Goal: Communication & Community: Share content

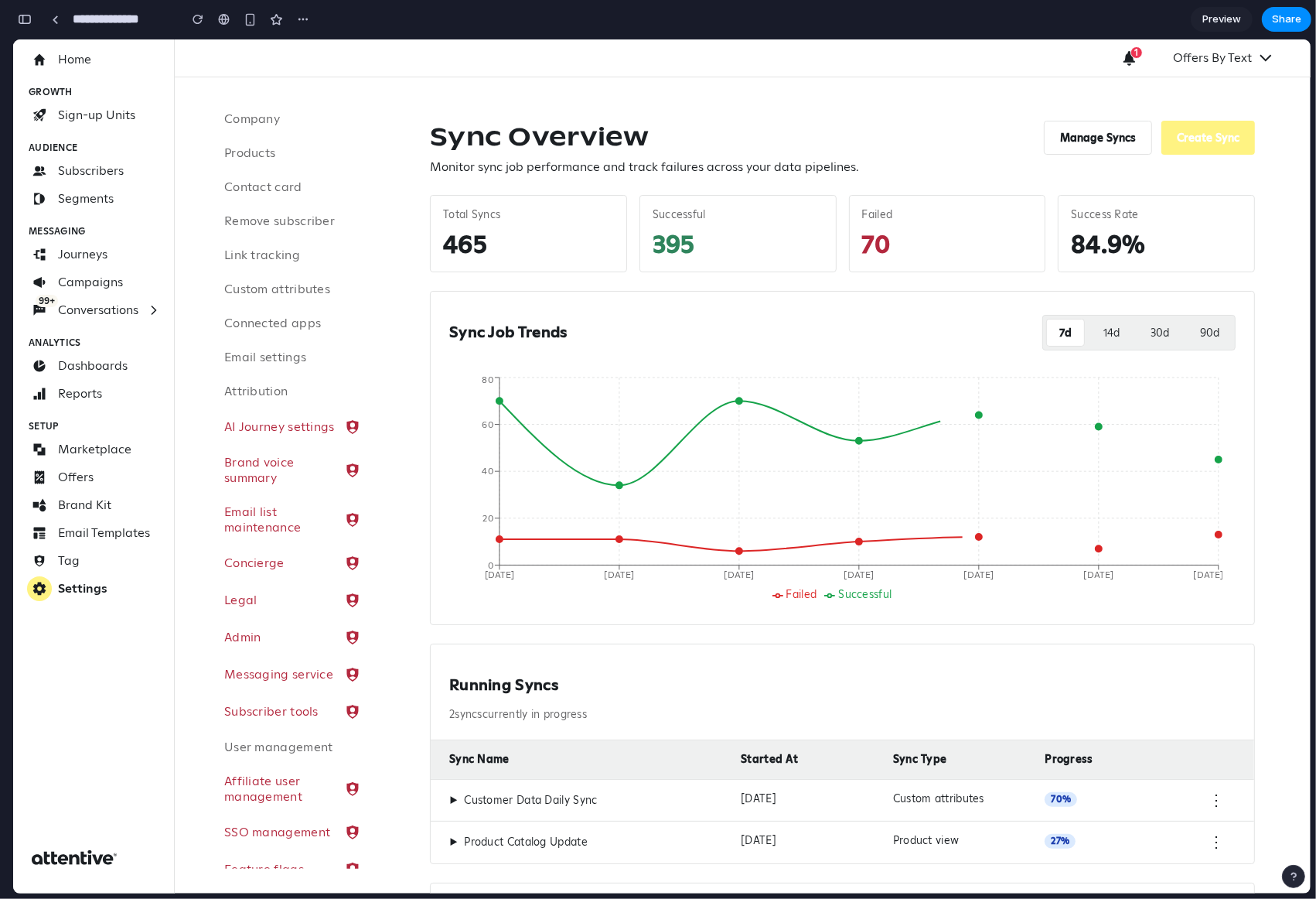
scroll to position [6869, 0]
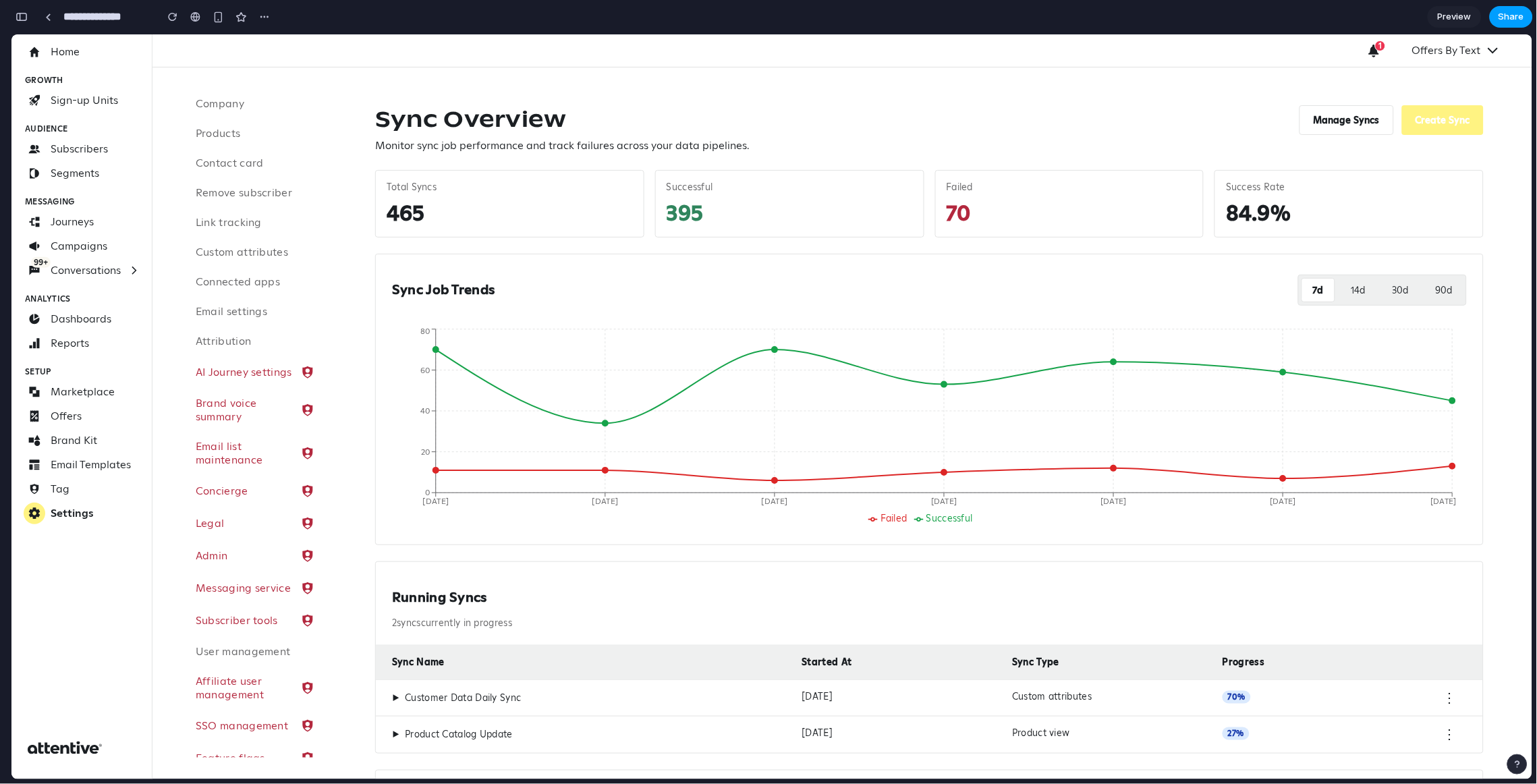
click at [1147, 16] on span "Share" at bounding box center [1511, 17] width 26 height 14
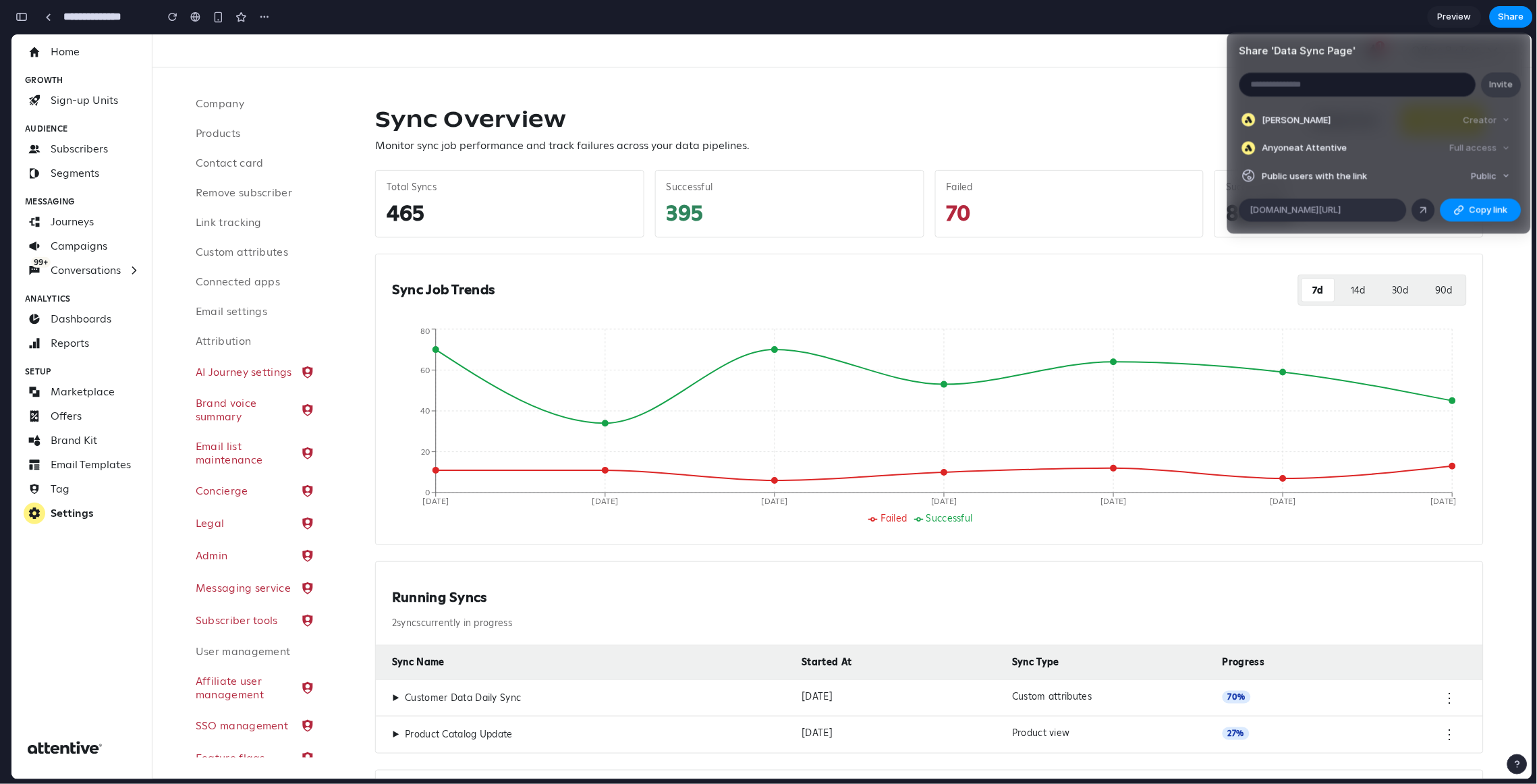
click at [1147, 197] on article "Share ' Data Sync Page ' Invite [PERSON_NAME] Creator Anyone at Attentive Full …" at bounding box center [1379, 133] width 304 height 201
click at [1147, 205] on span "Copy link" at bounding box center [1488, 211] width 39 height 14
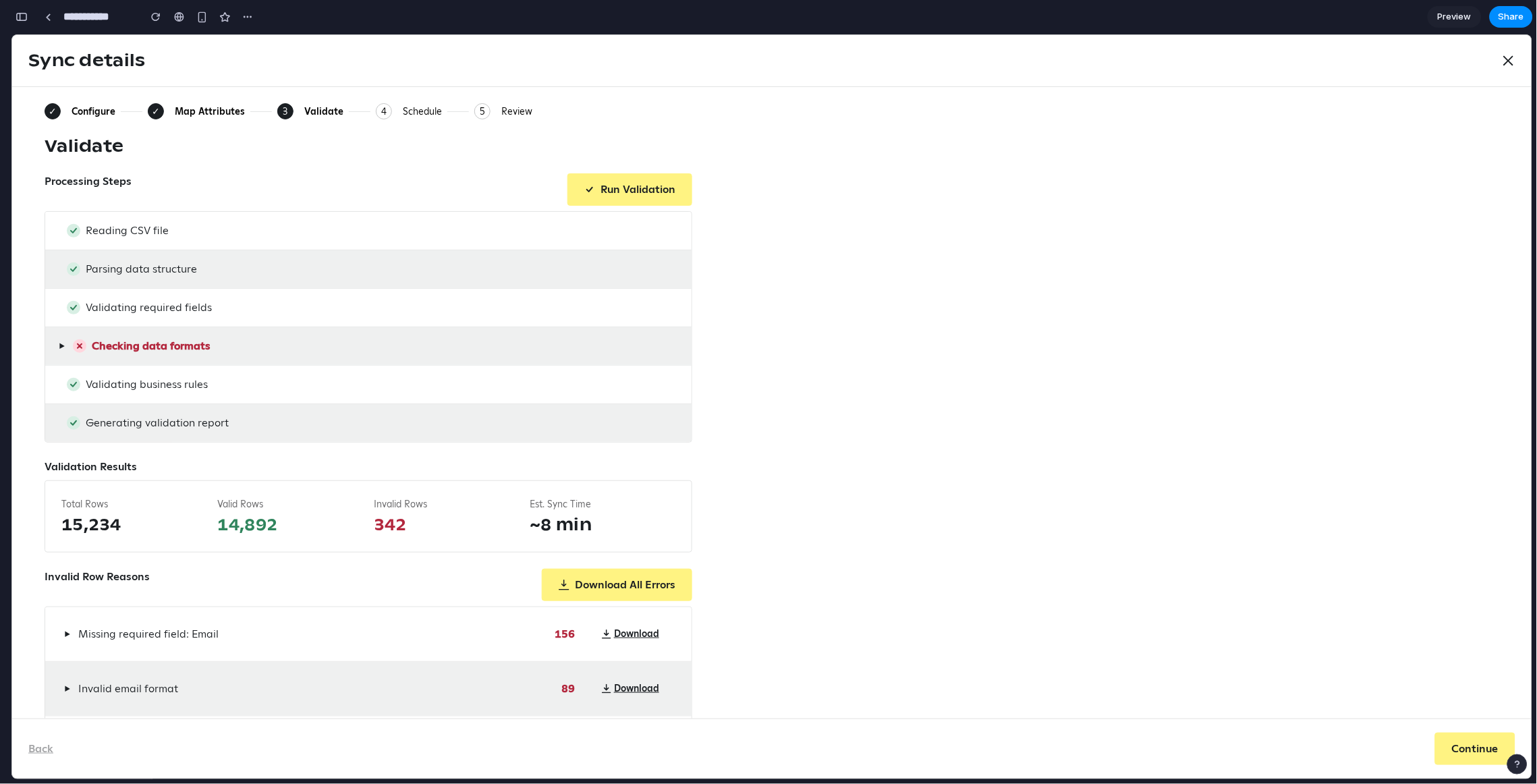
scroll to position [3859, 0]
click at [91, 110] on div "Configure" at bounding box center [93, 110] width 44 height 12
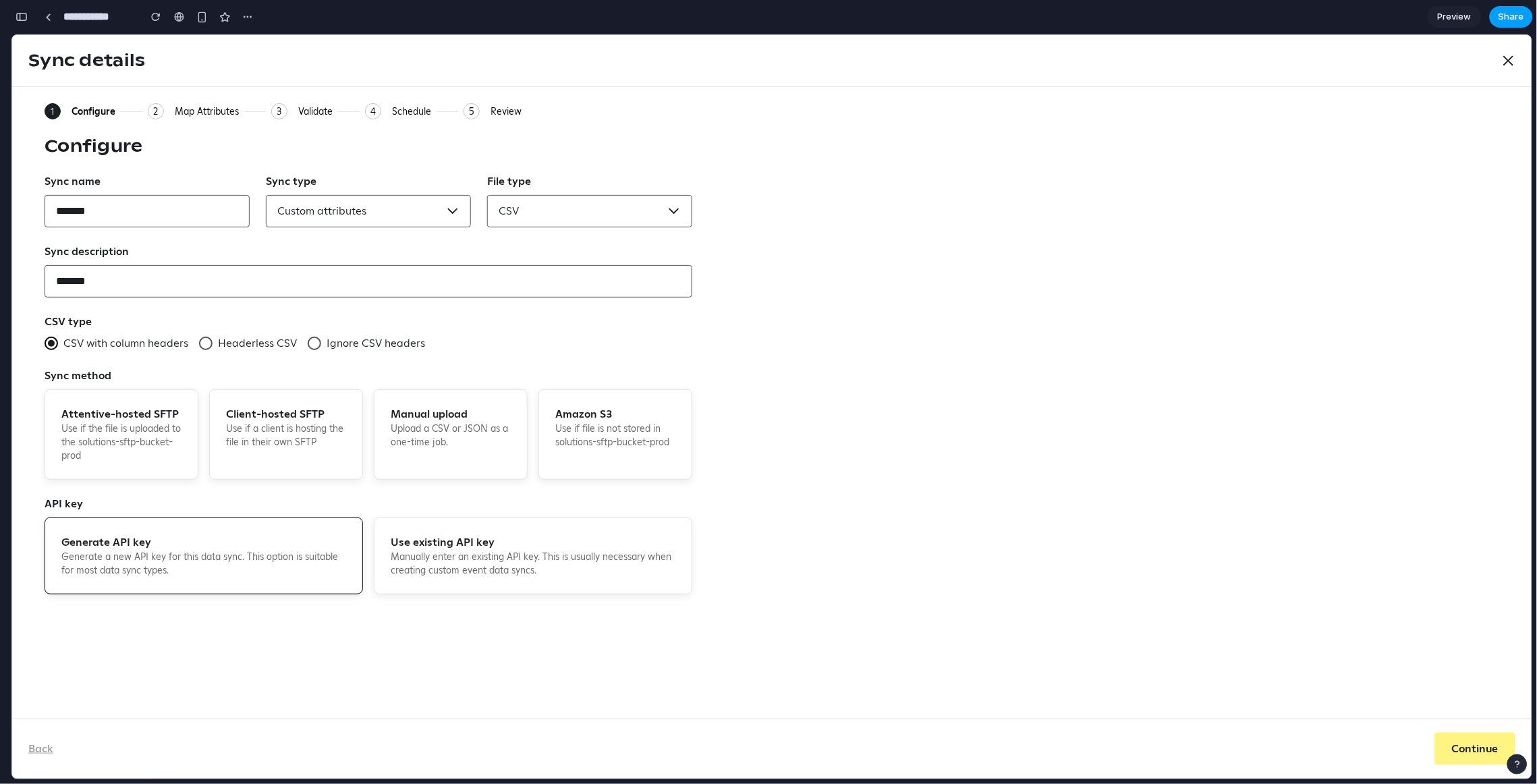
click at [1509, 12] on span "Share" at bounding box center [1511, 17] width 26 height 14
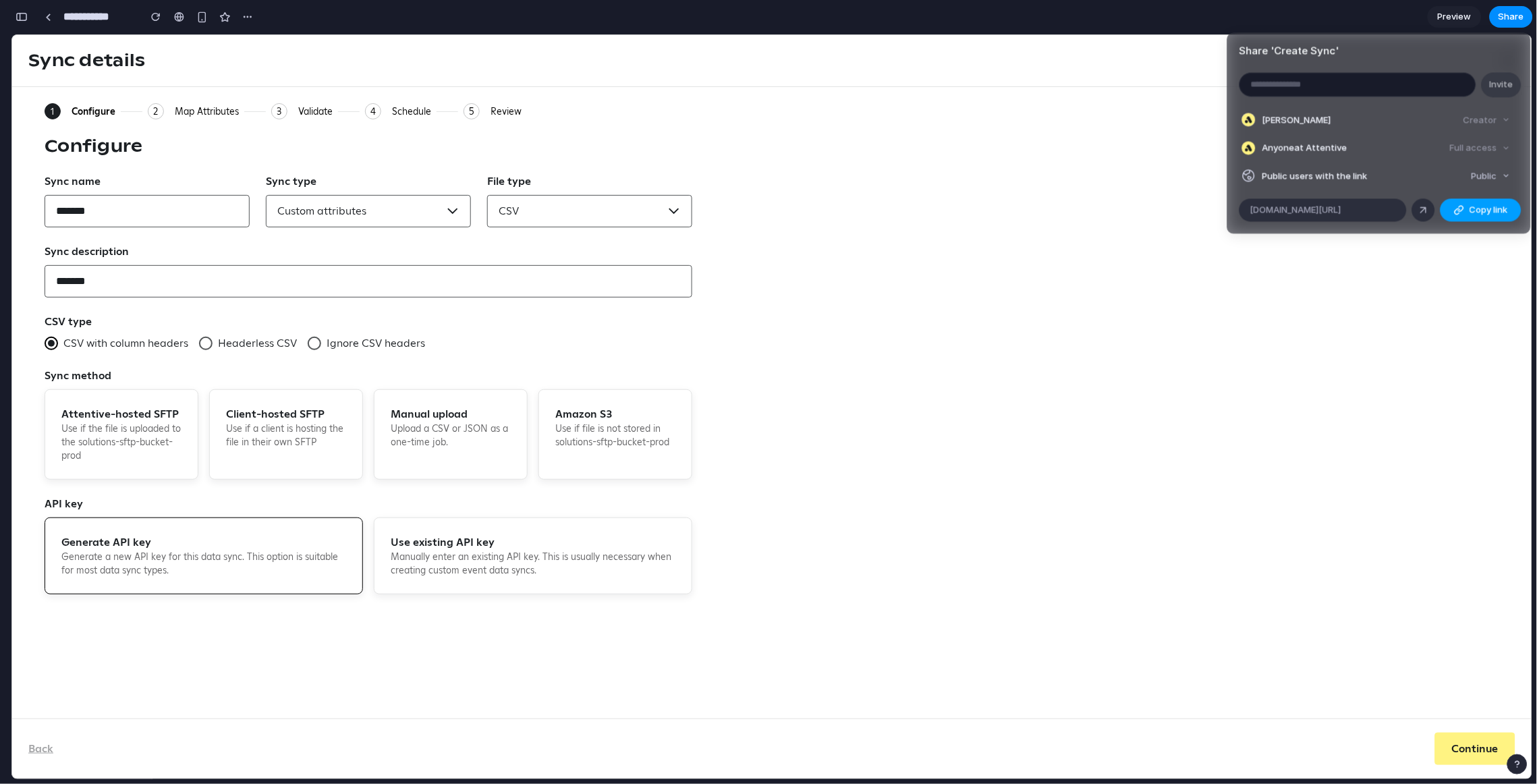
click at [1469, 213] on span "Copy link" at bounding box center [1488, 211] width 39 height 14
click at [1125, 294] on div "Share ' Create Sync ' Invite Michael Giustino Creator Anyone at Attentive Full …" at bounding box center [768, 392] width 1537 height 784
